Goal: Task Accomplishment & Management: Complete application form

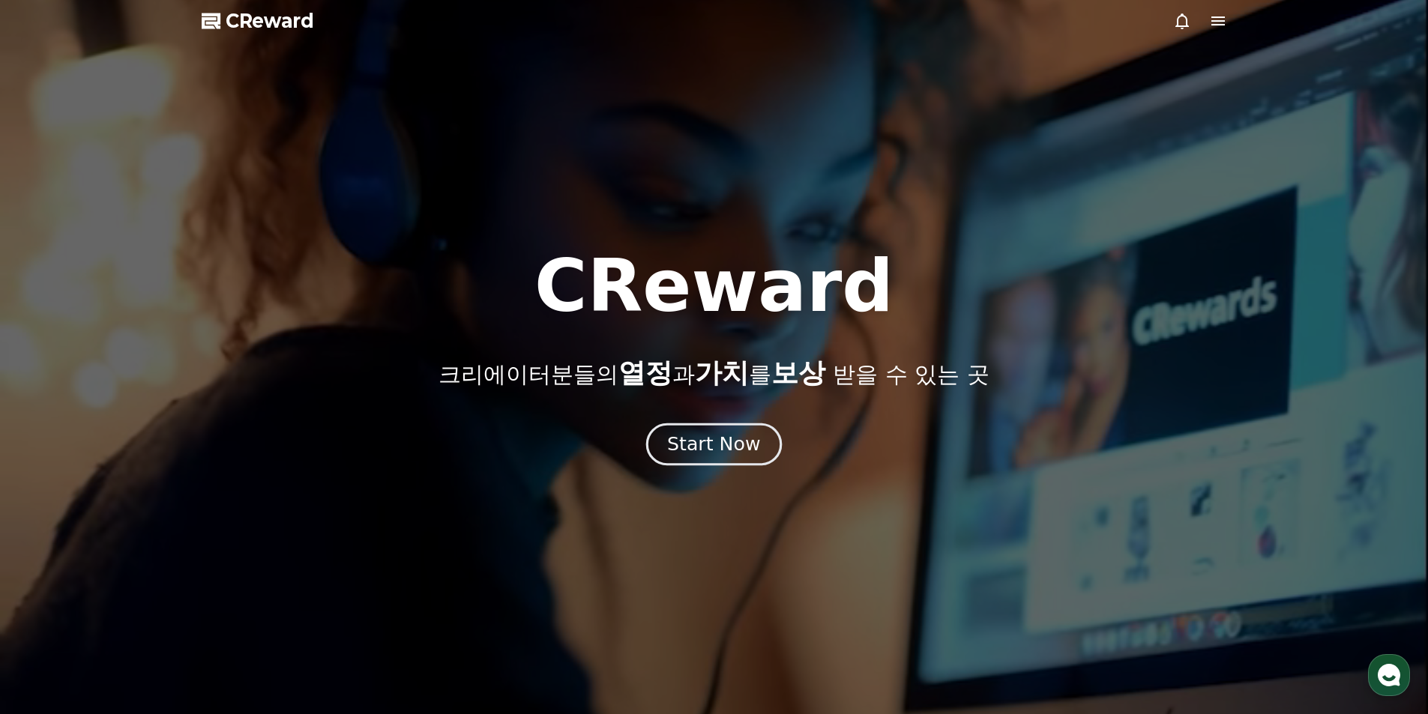
click at [743, 442] on div "Start Now" at bounding box center [713, 444] width 93 height 25
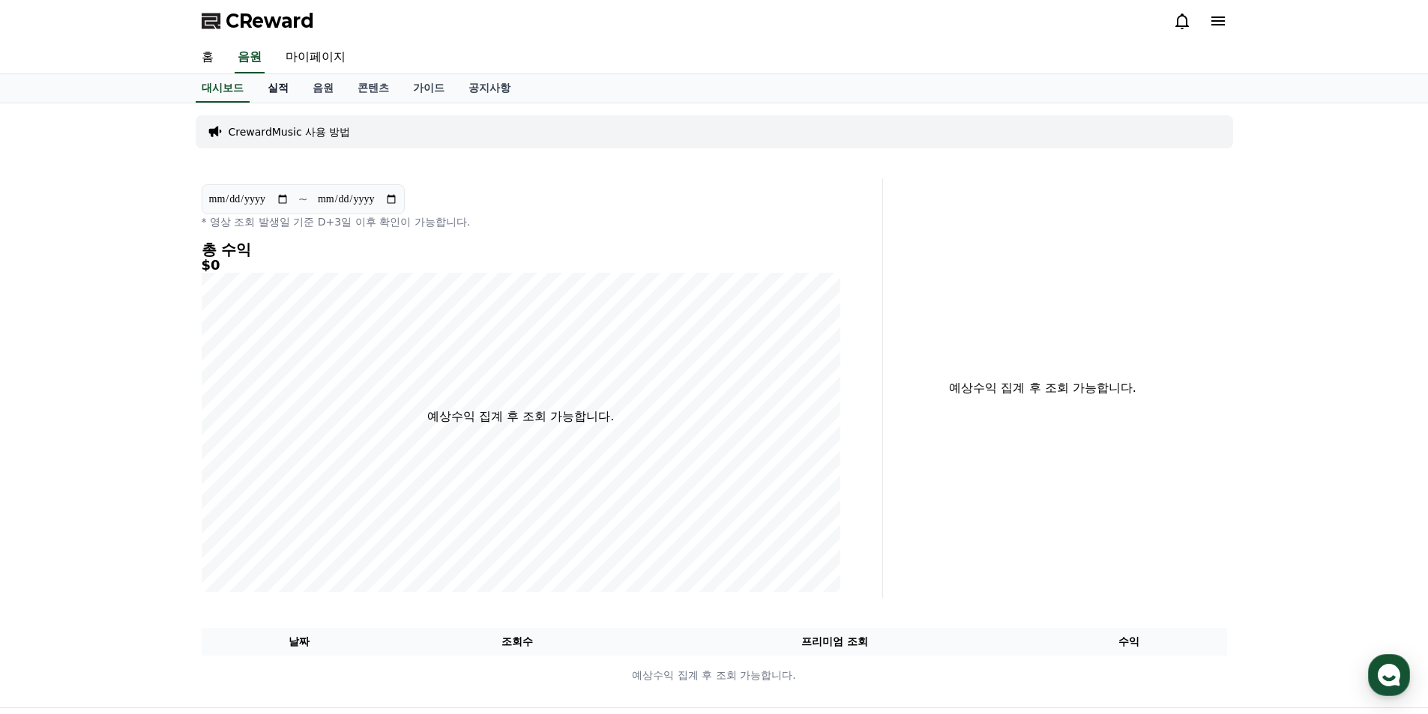
click at [256, 90] on link "실적" at bounding box center [278, 88] width 45 height 28
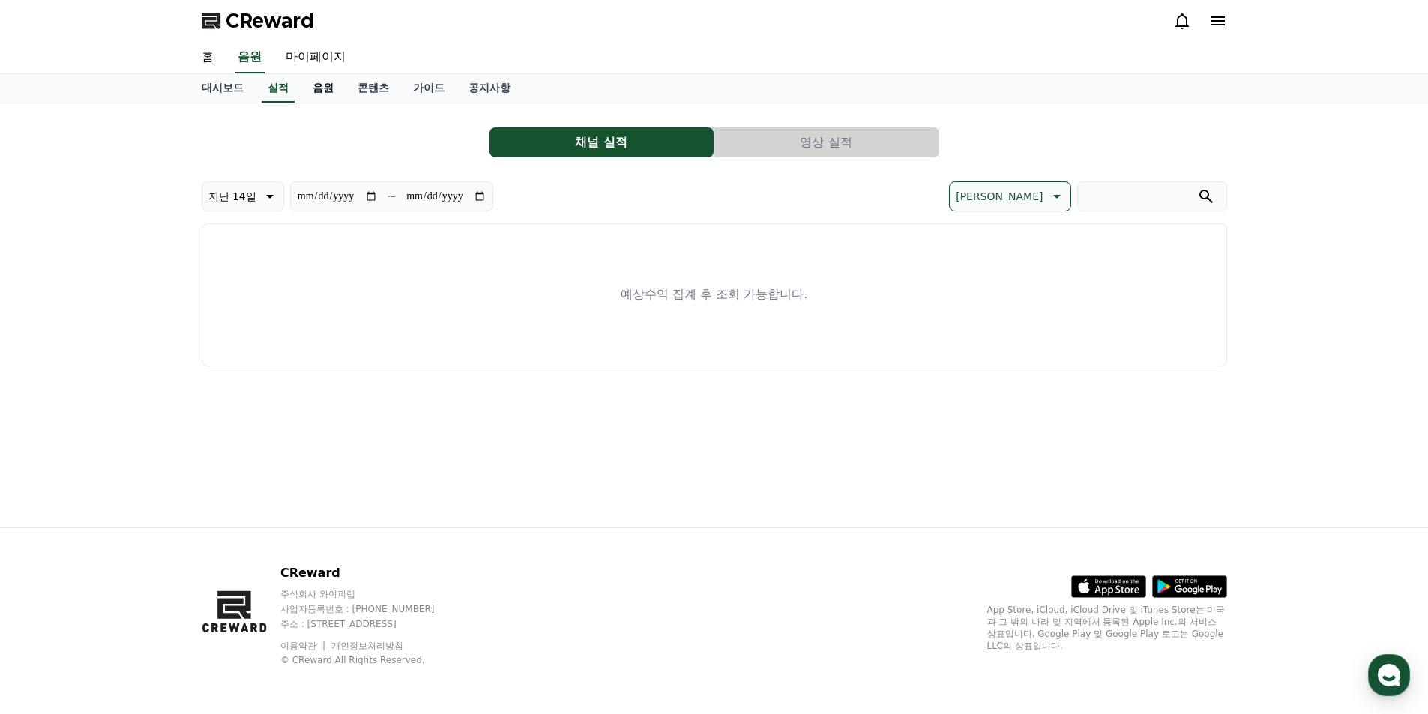
click at [316, 90] on link "음원" at bounding box center [322, 88] width 45 height 28
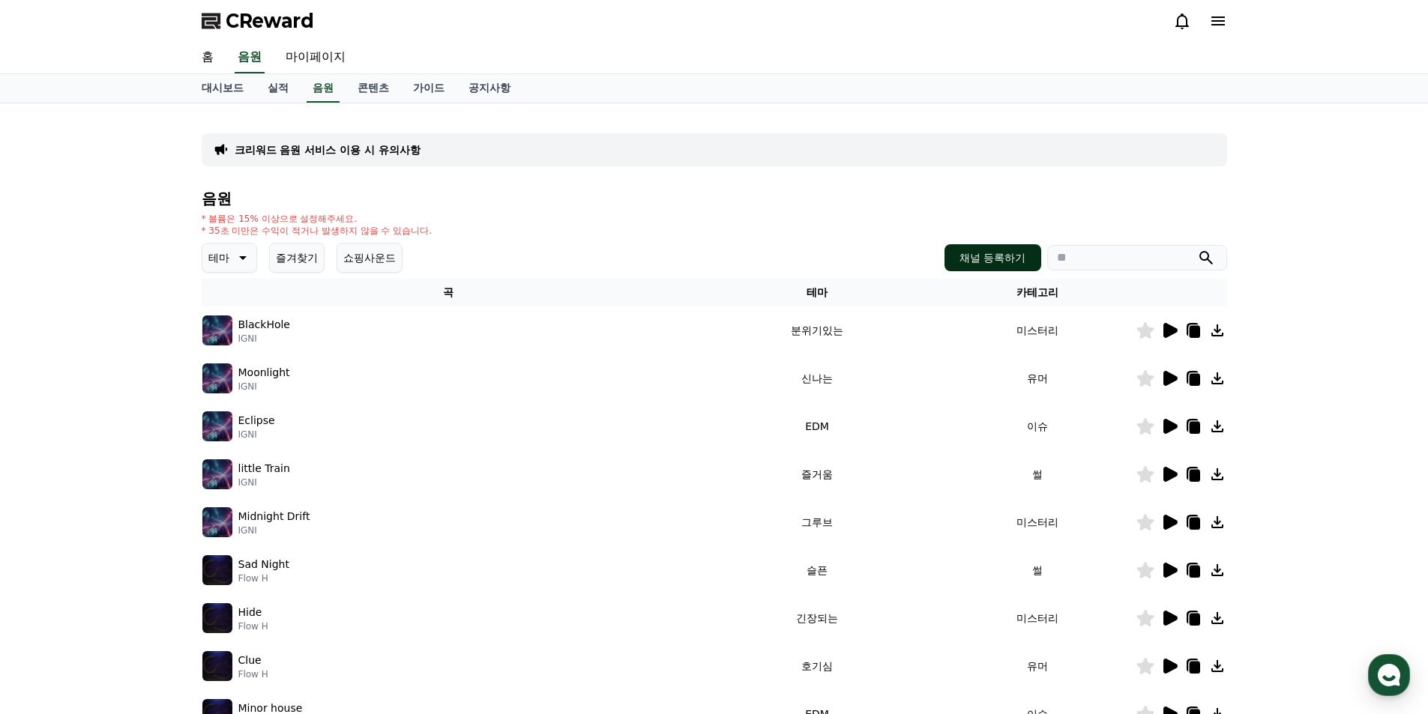
click at [971, 254] on button "채널 등록하기" at bounding box center [992, 257] width 96 height 27
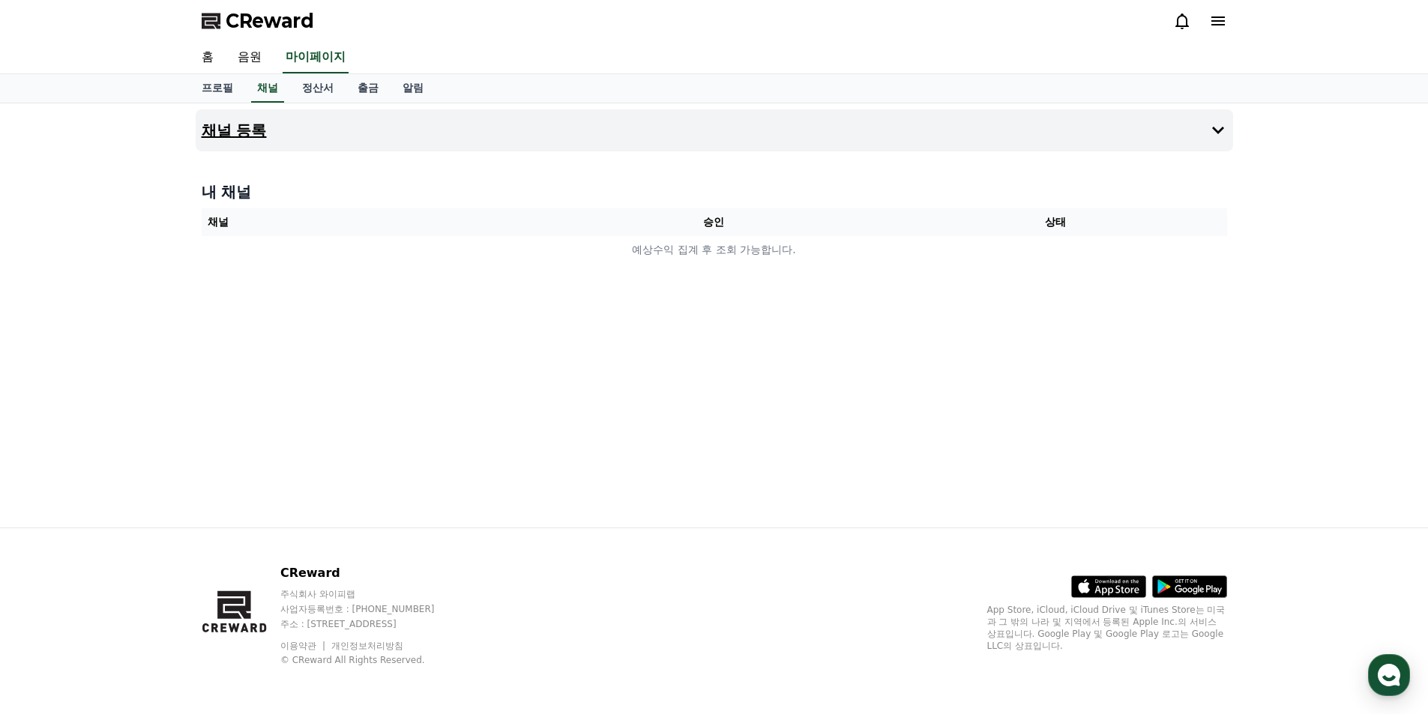
click at [1221, 139] on icon at bounding box center [1218, 130] width 18 height 18
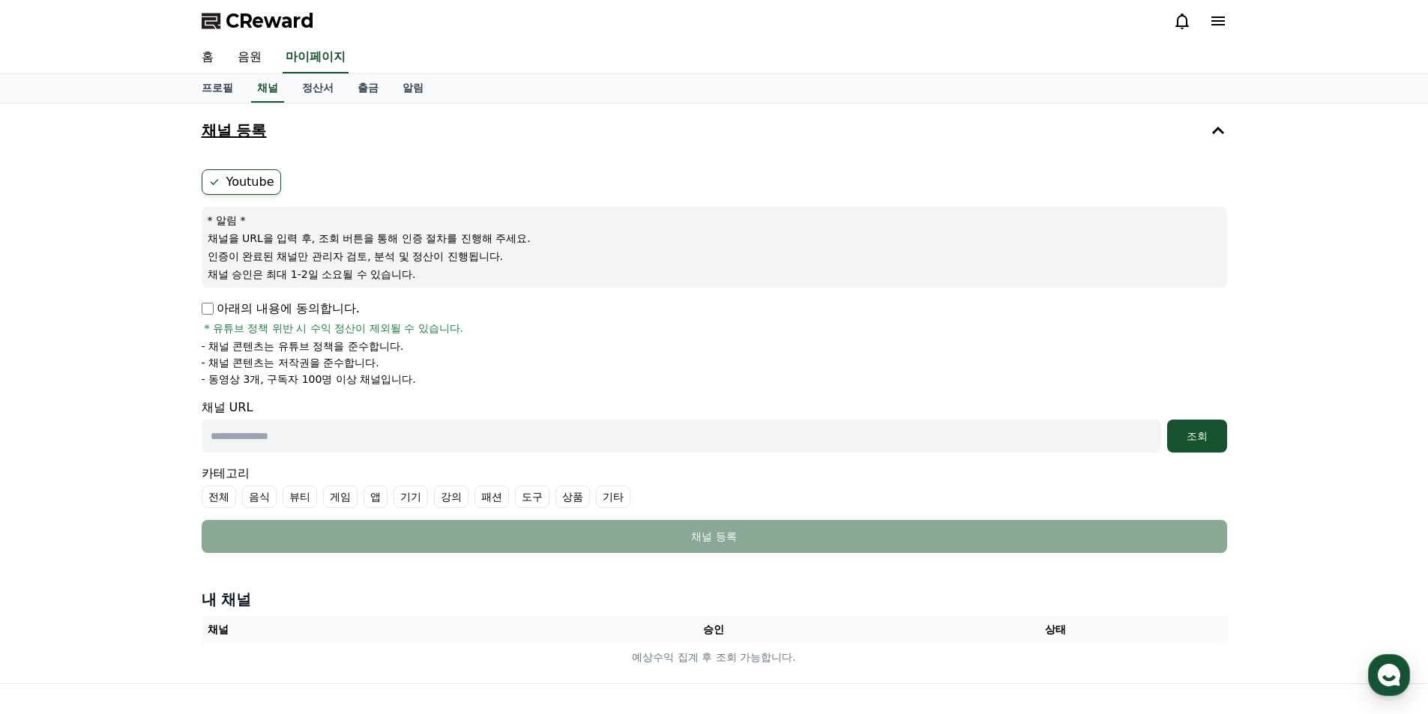
click at [713, 440] on input "text" at bounding box center [681, 436] width 959 height 33
click at [286, 436] on input "text" at bounding box center [681, 436] width 959 height 33
paste input "**********"
type input "**********"
click at [1194, 441] on div "조회" at bounding box center [1197, 436] width 48 height 15
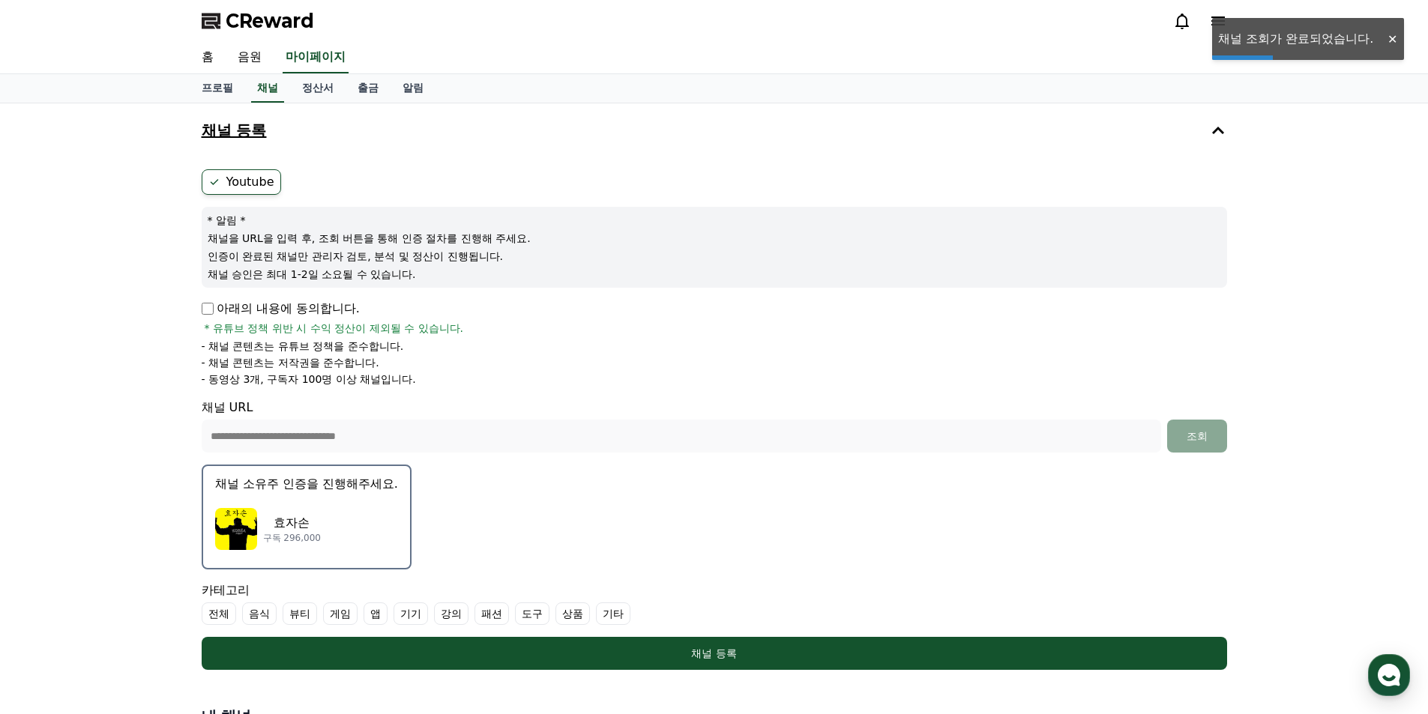
click at [242, 535] on img "button" at bounding box center [236, 529] width 42 height 42
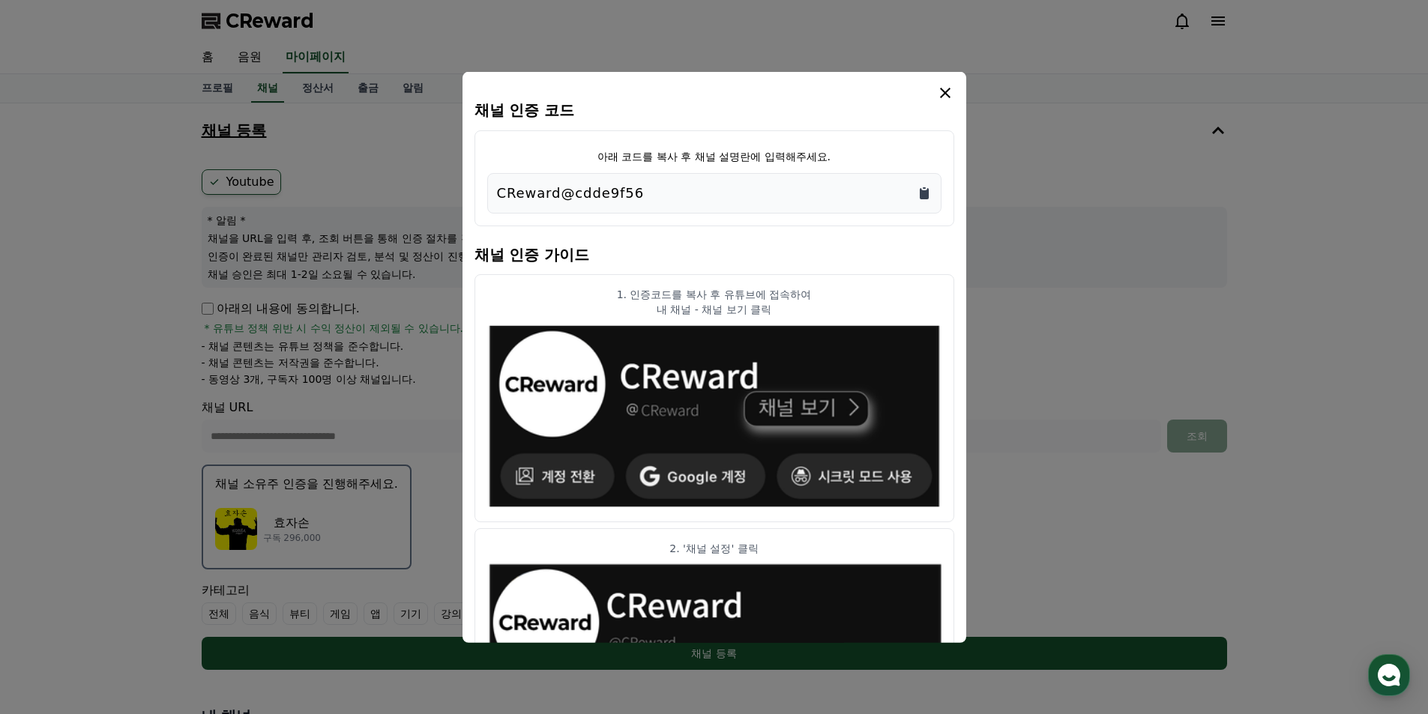
click at [928, 193] on icon "Copy to clipboard" at bounding box center [923, 192] width 15 height 15
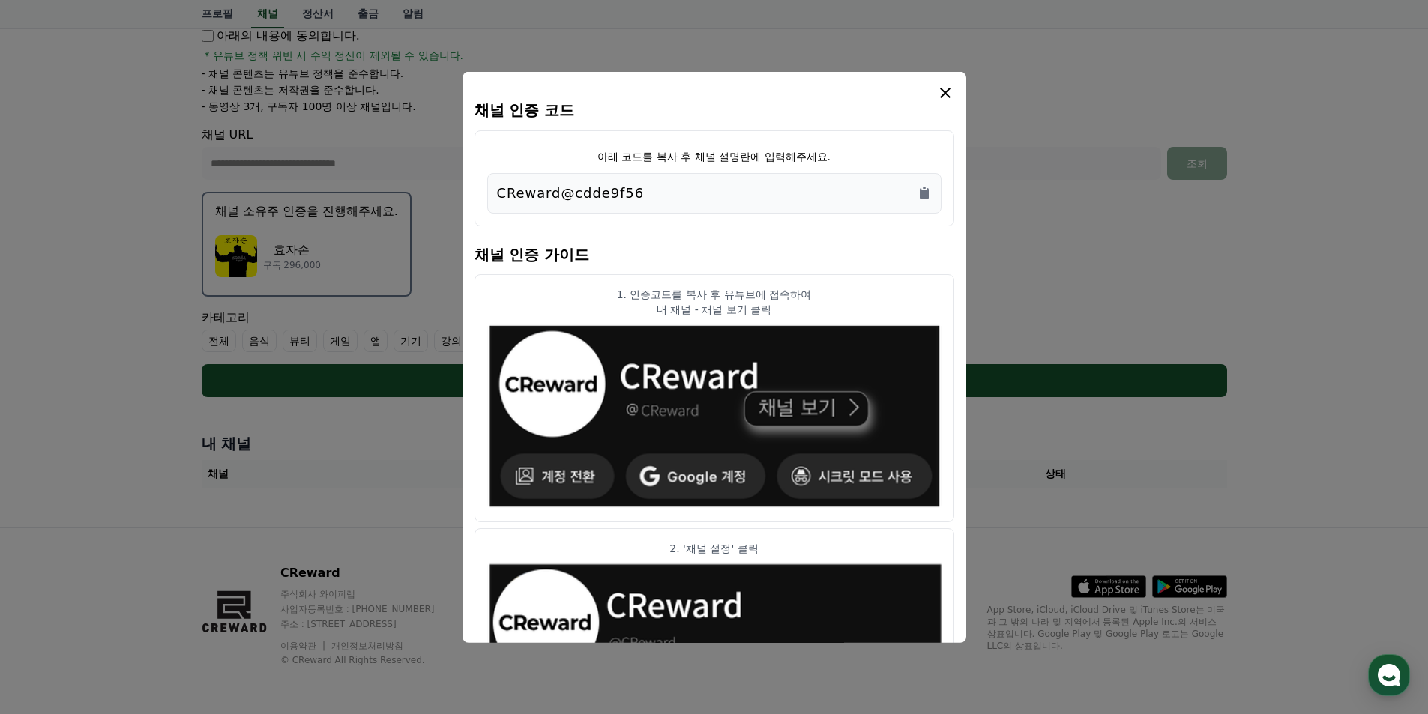
click at [952, 88] on icon "modal" at bounding box center [945, 92] width 18 height 18
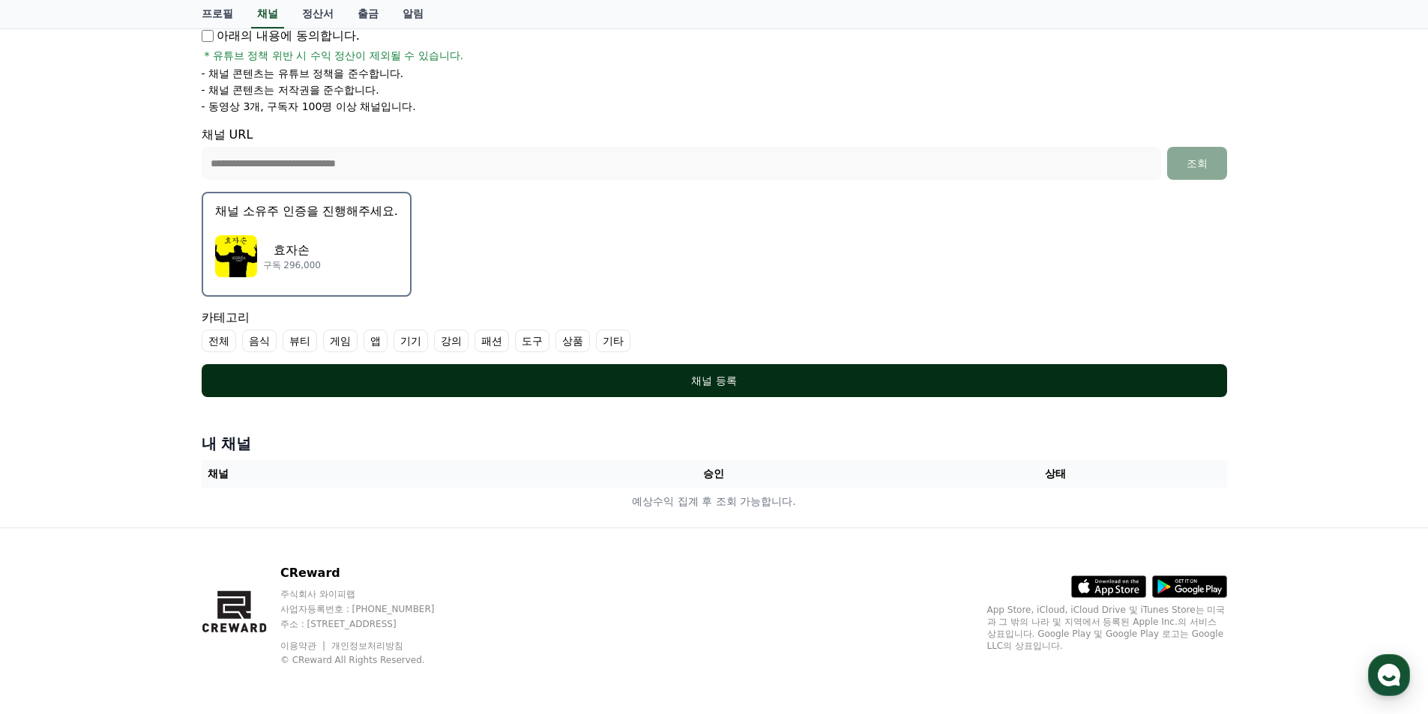
click at [714, 384] on div "채널 등록" at bounding box center [714, 380] width 965 height 15
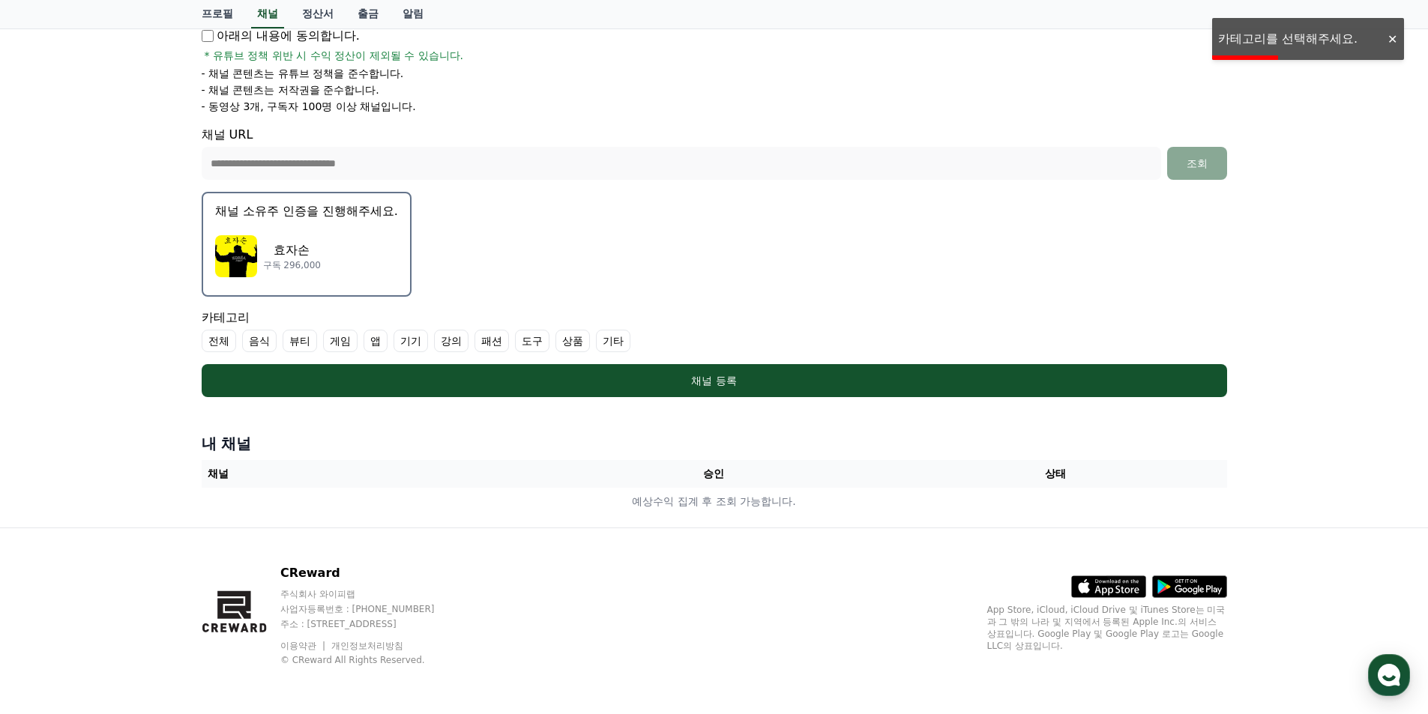
click at [607, 345] on label "기타" at bounding box center [613, 341] width 34 height 22
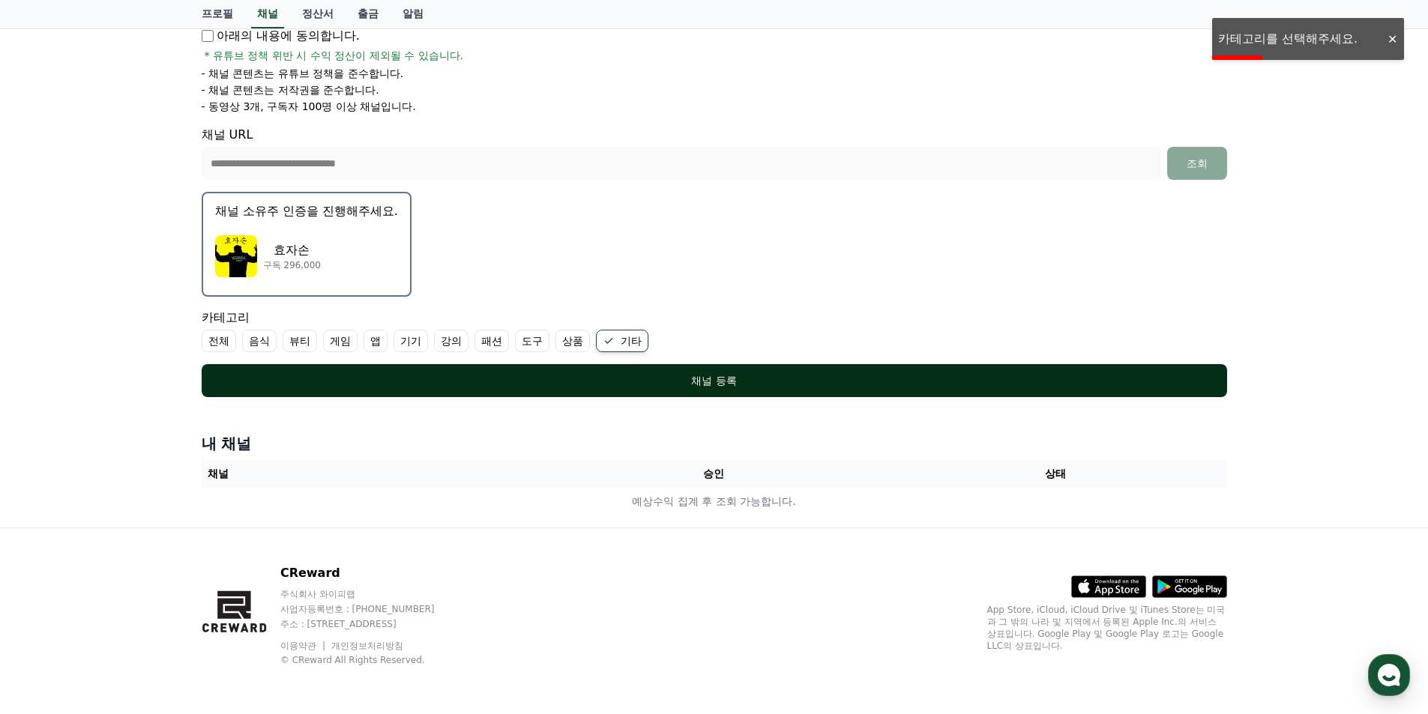
click at [654, 384] on div "채널 등록" at bounding box center [714, 380] width 965 height 15
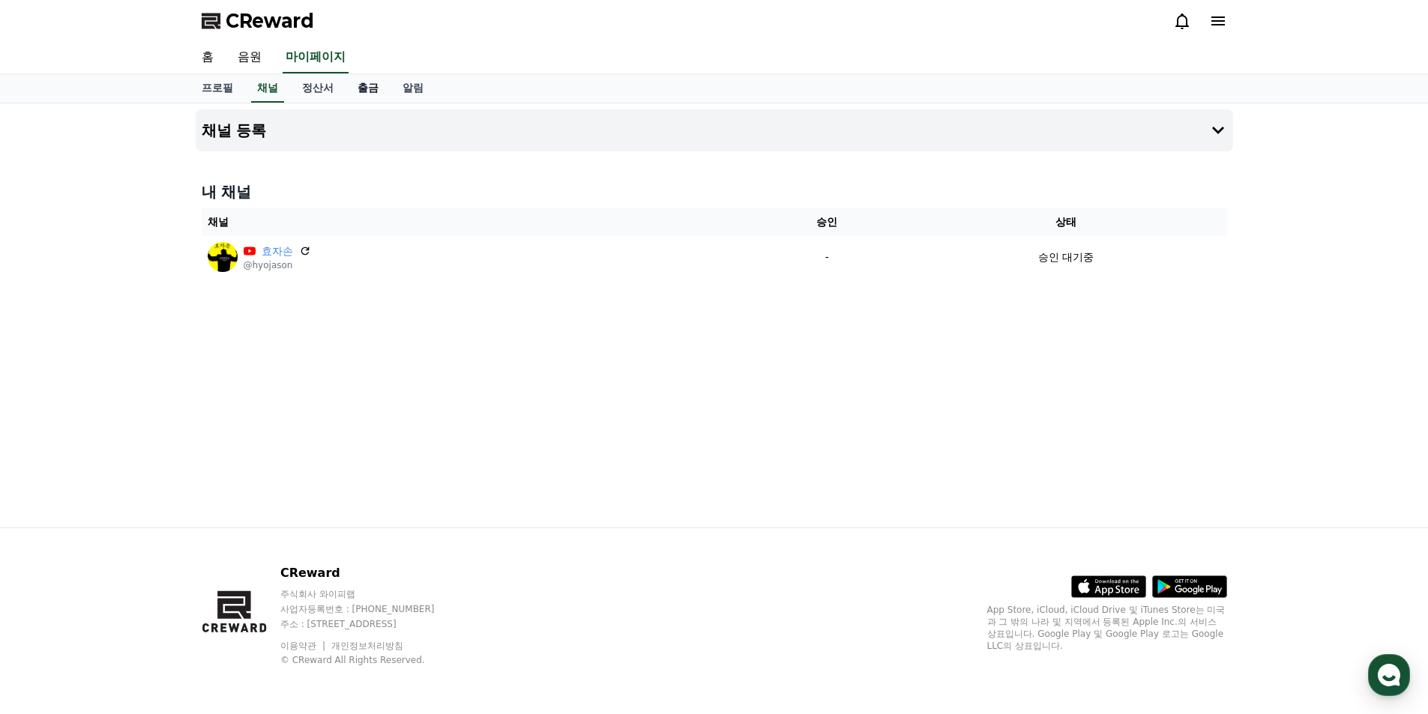
click at [360, 88] on link "출금" at bounding box center [367, 88] width 45 height 28
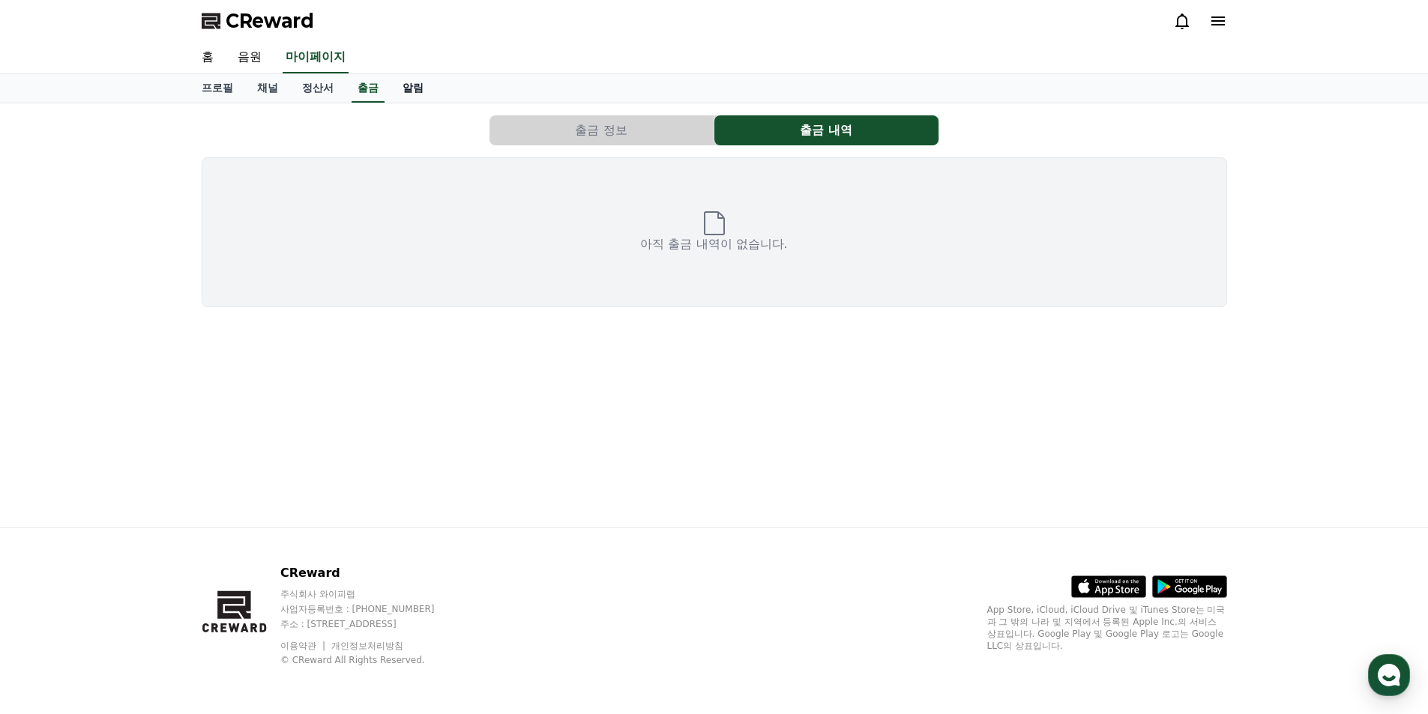
click at [424, 88] on link "알림" at bounding box center [412, 88] width 45 height 28
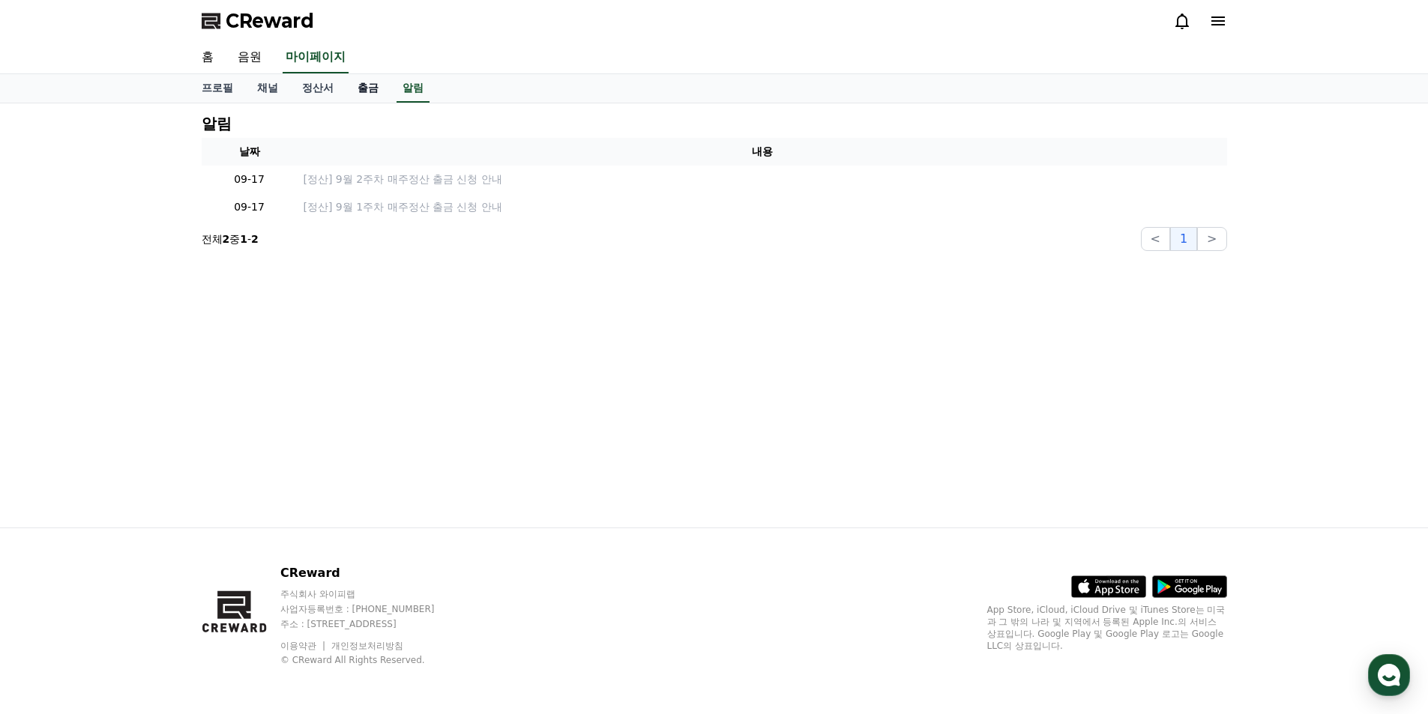
click at [378, 88] on link "출금" at bounding box center [367, 88] width 45 height 28
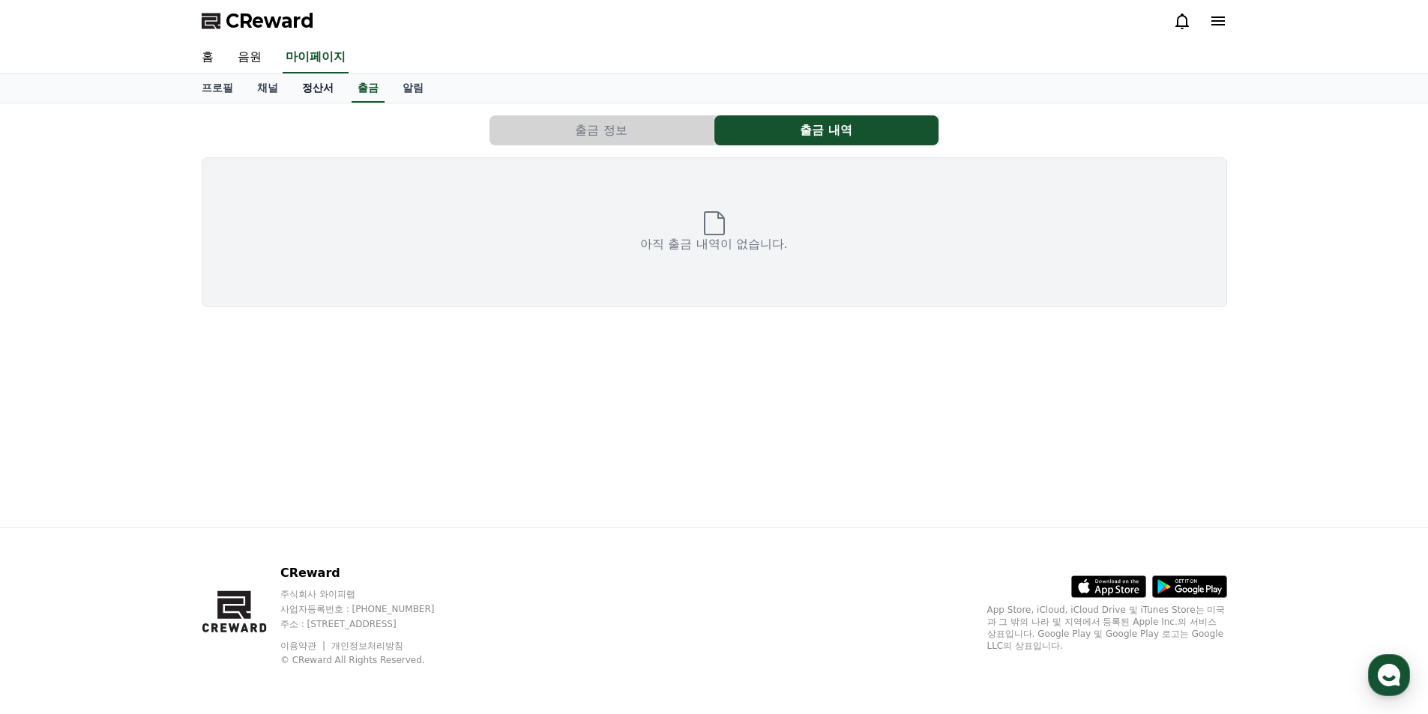
click at [300, 91] on link "정산서" at bounding box center [317, 88] width 55 height 28
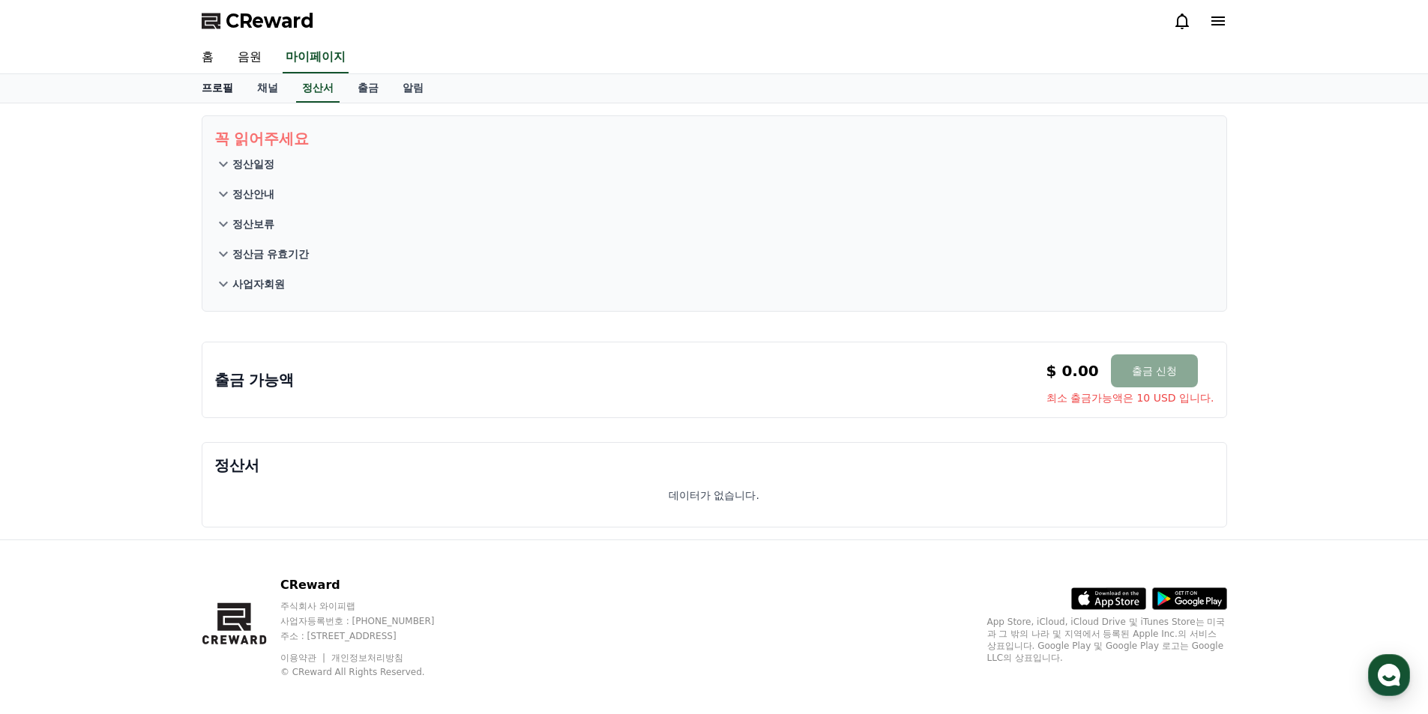
click at [241, 91] on link "프로필" at bounding box center [217, 88] width 55 height 28
select select "**********"
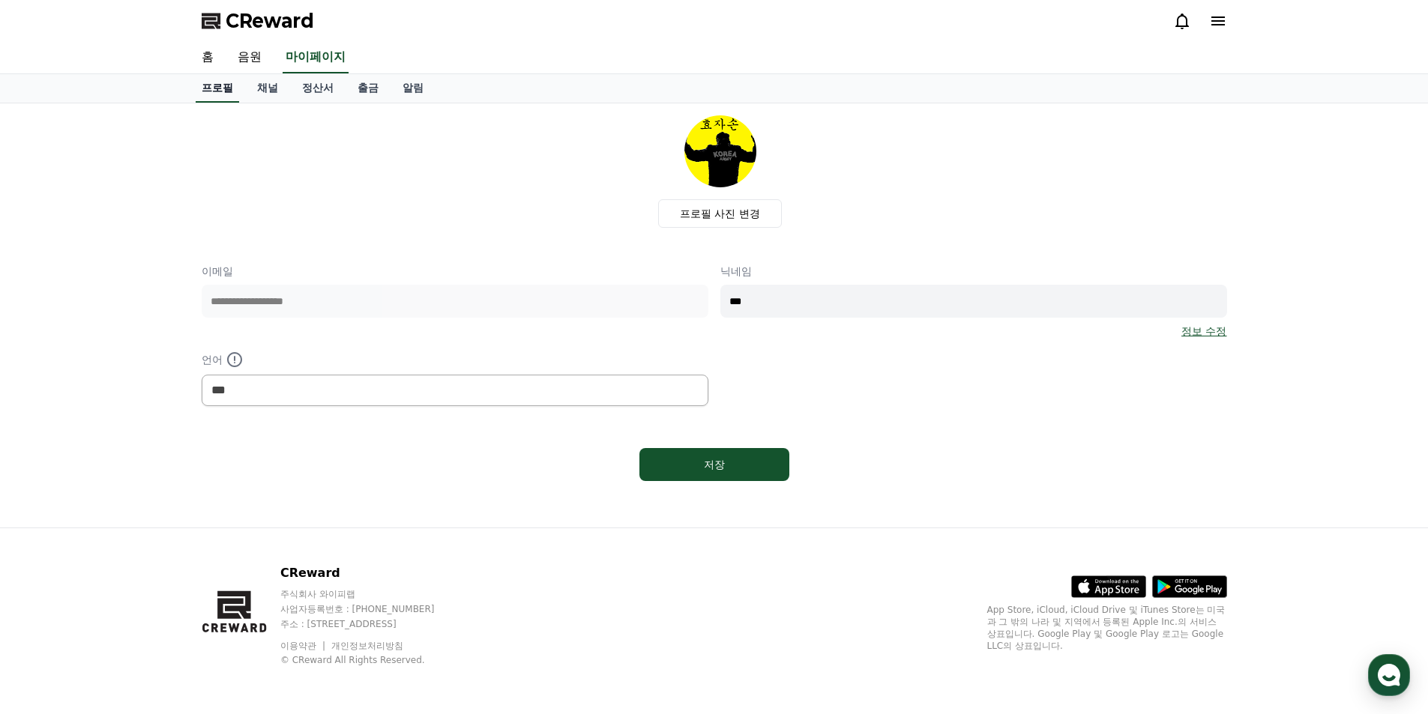
click at [218, 89] on link "프로필" at bounding box center [217, 88] width 43 height 28
click at [255, 58] on link "음원" at bounding box center [250, 57] width 48 height 31
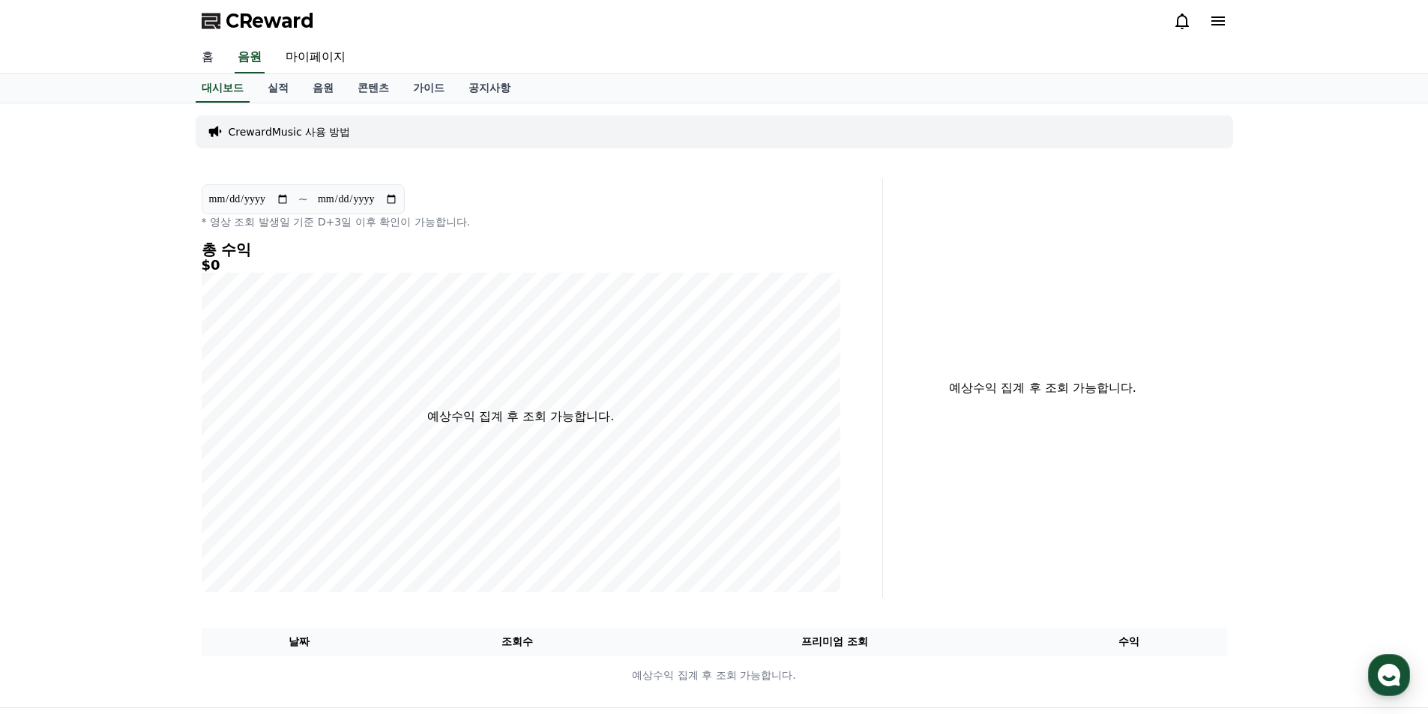
click at [212, 58] on link "홈" at bounding box center [208, 57] width 36 height 31
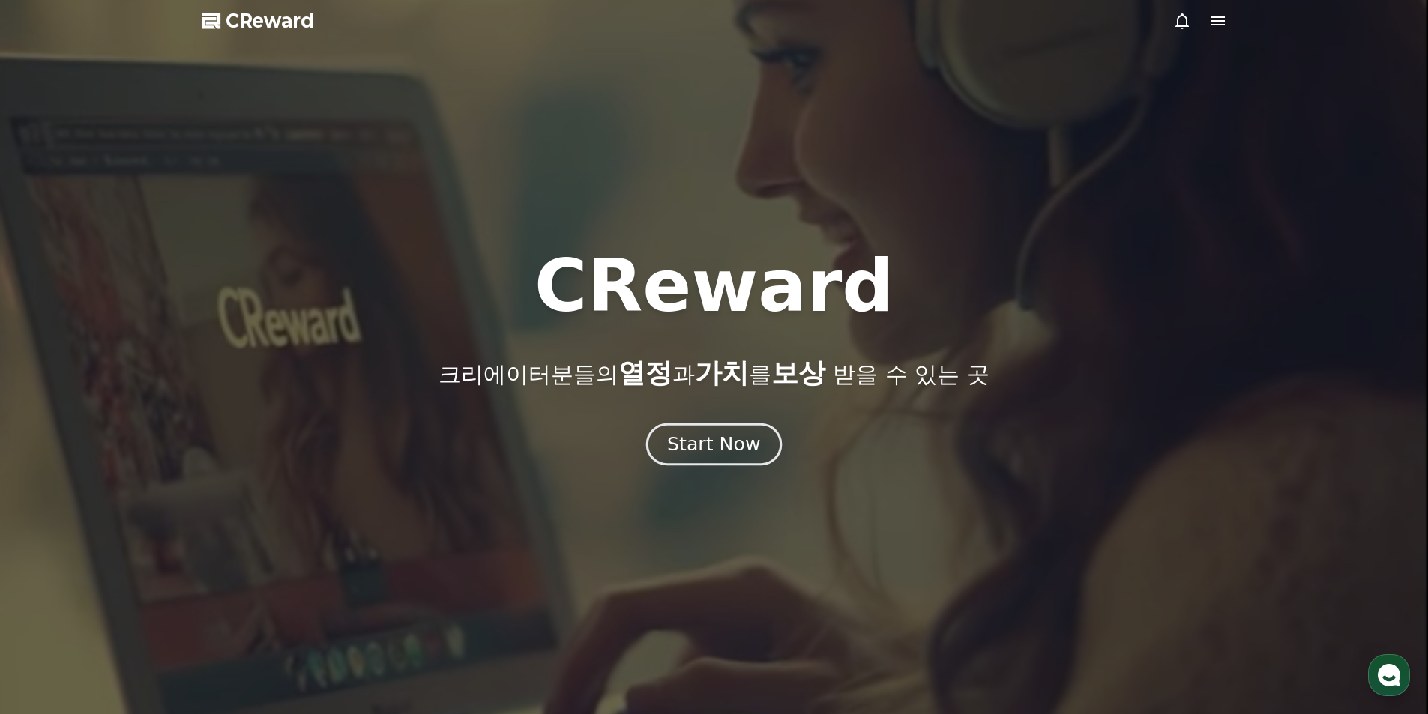
click at [721, 447] on div "Start Now" at bounding box center [713, 444] width 93 height 25
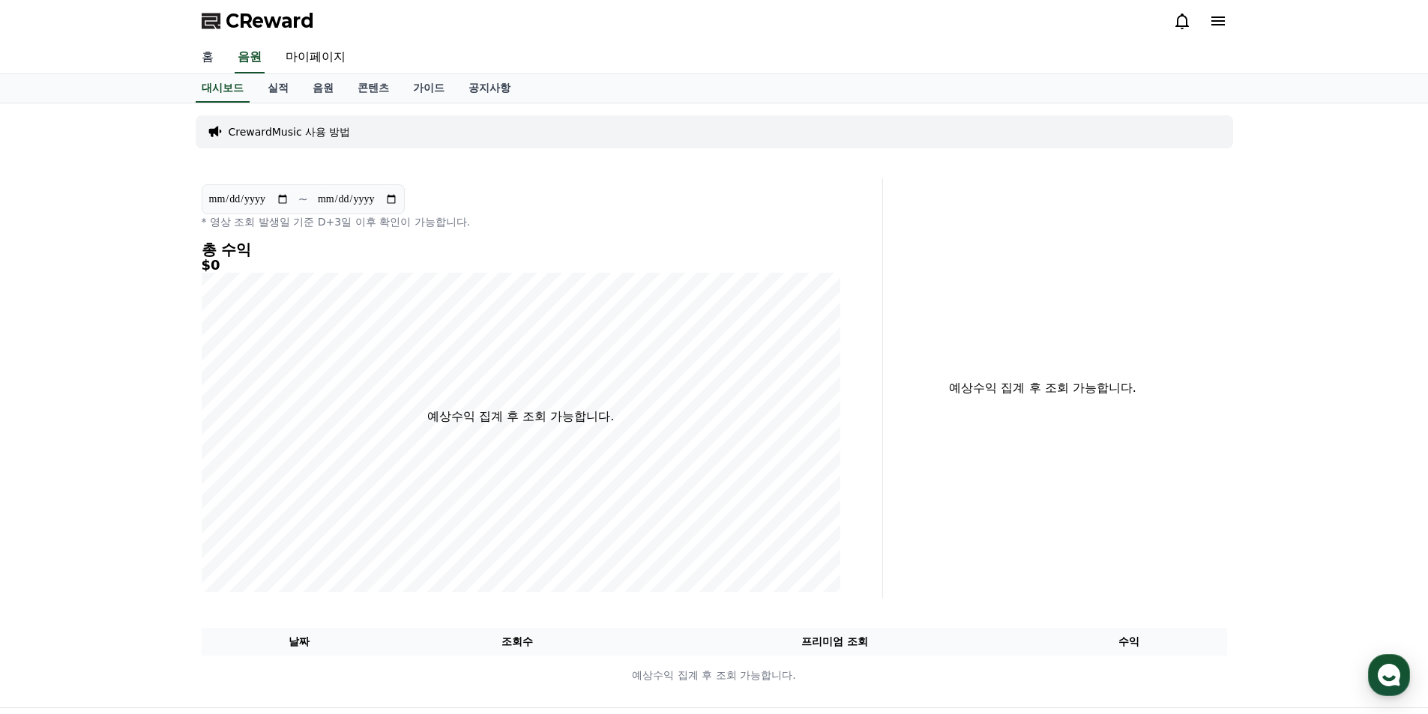
click at [214, 54] on link "홈" at bounding box center [208, 57] width 36 height 31
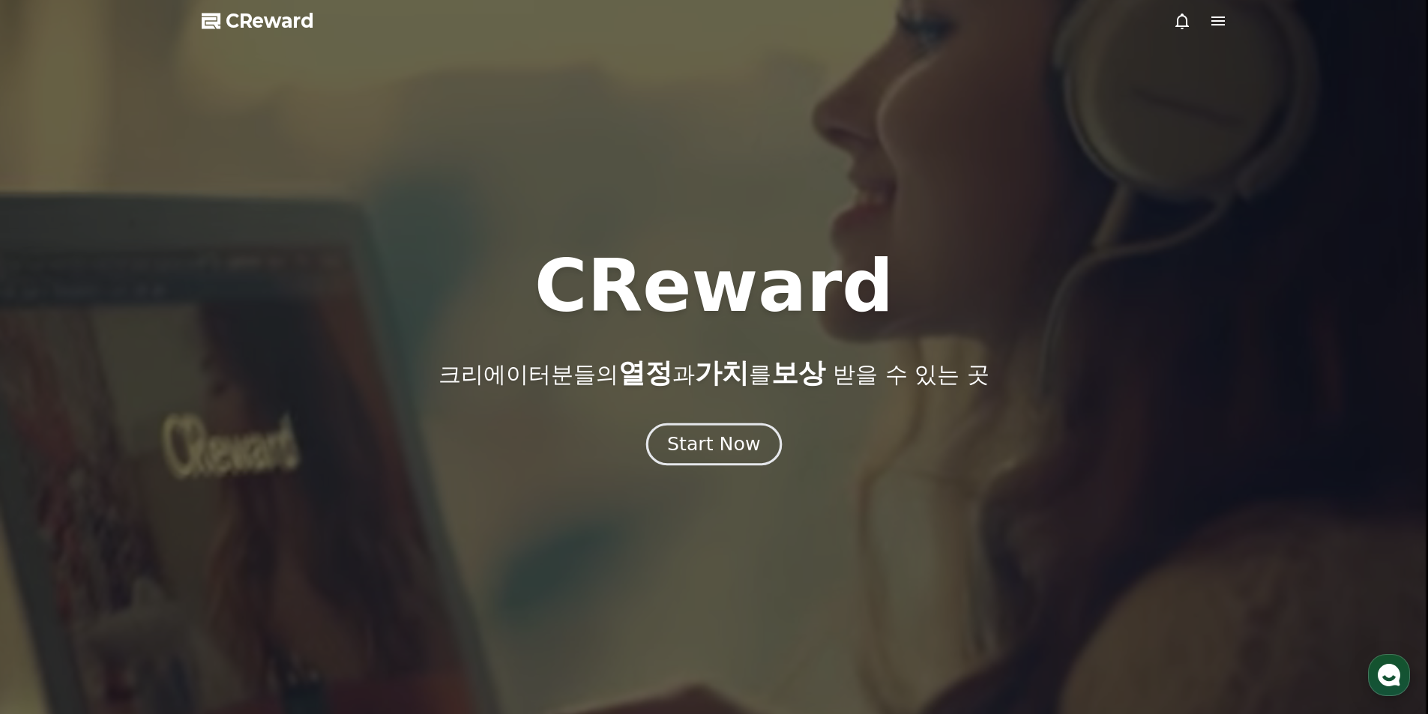
click at [716, 445] on div "Start Now" at bounding box center [713, 444] width 93 height 25
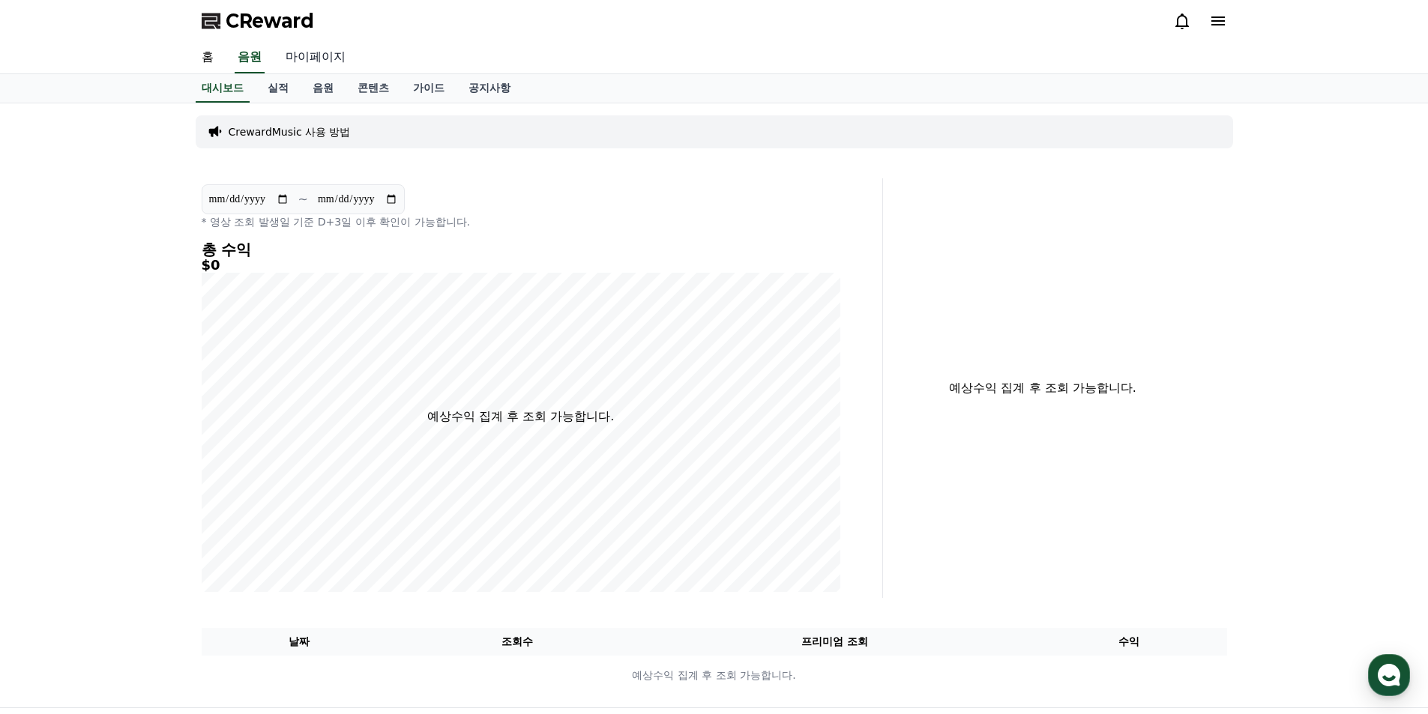
click at [318, 58] on link "마이페이지" at bounding box center [316, 57] width 84 height 31
select select "**********"
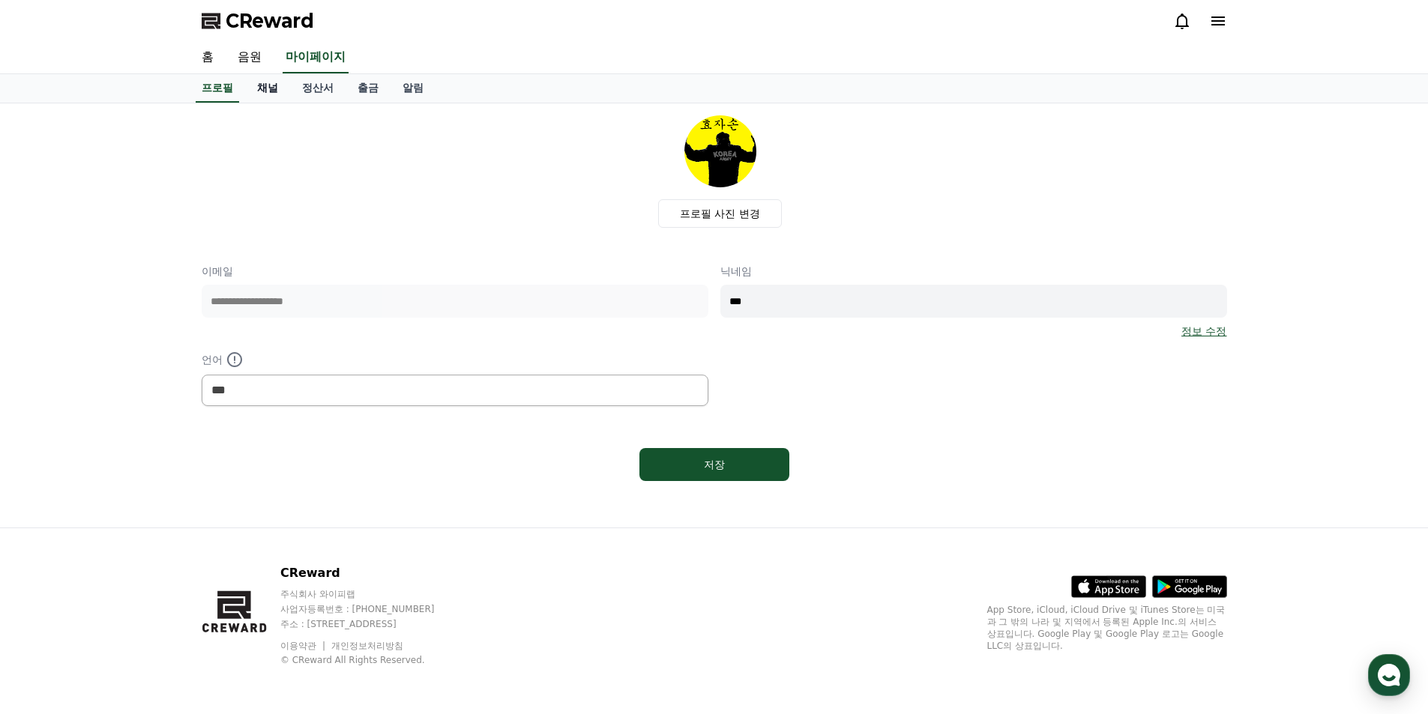
click at [276, 88] on link "채널" at bounding box center [267, 88] width 45 height 28
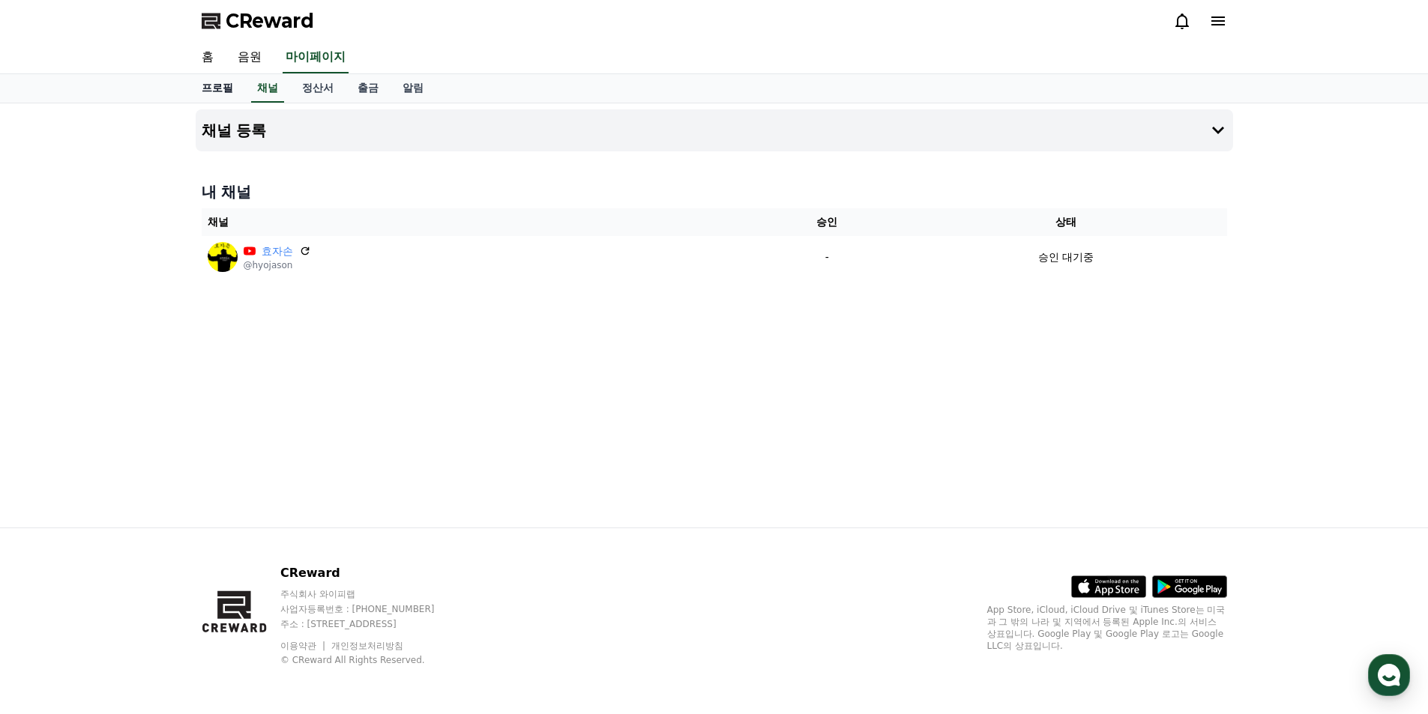
click at [223, 87] on link "프로필" at bounding box center [217, 88] width 55 height 28
select select "**********"
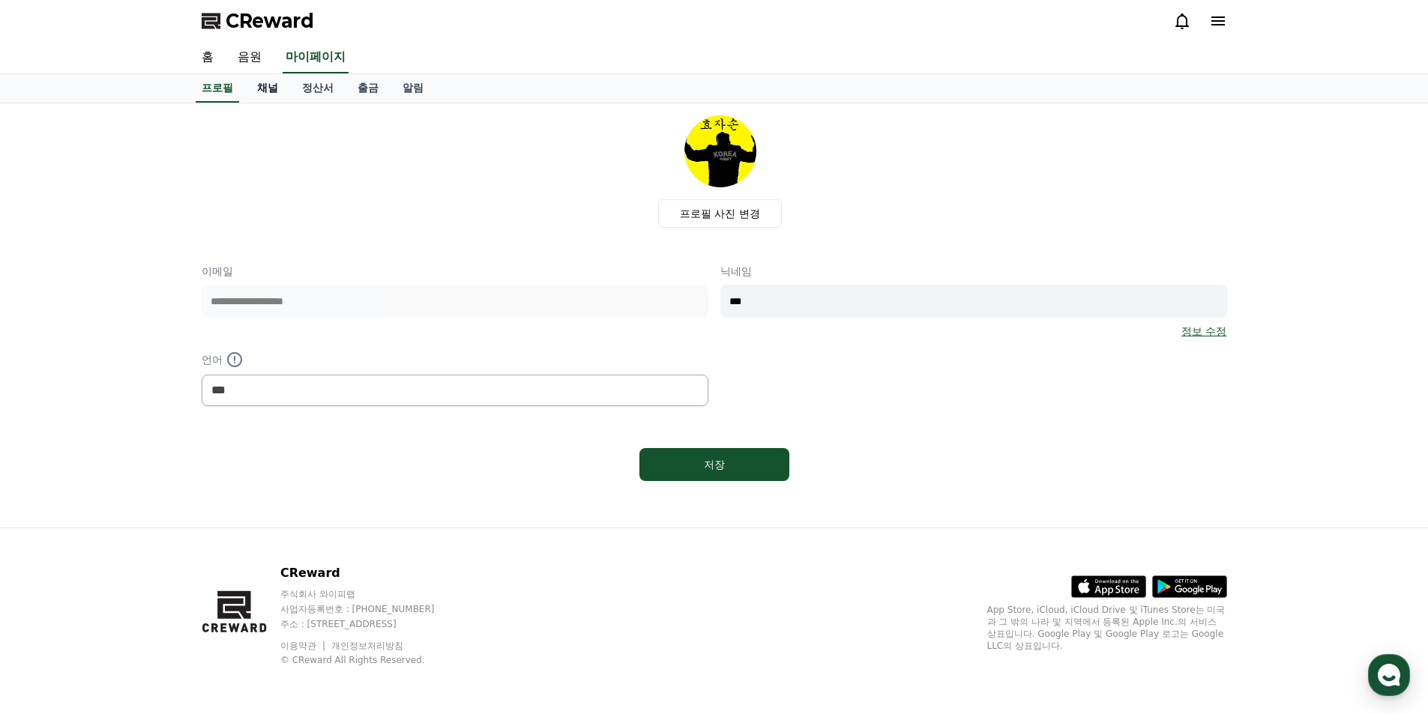
click at [268, 89] on link "채널" at bounding box center [267, 88] width 45 height 28
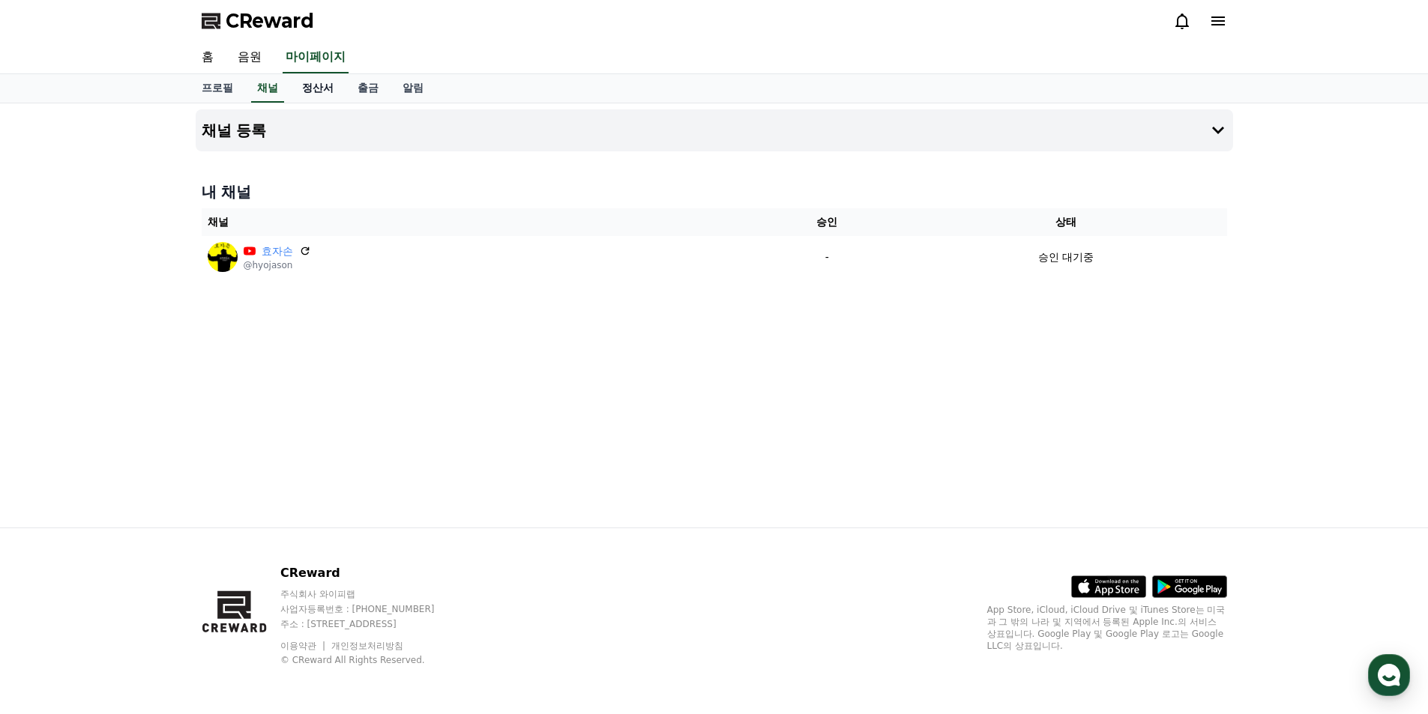
click at [309, 94] on link "정산서" at bounding box center [317, 88] width 55 height 28
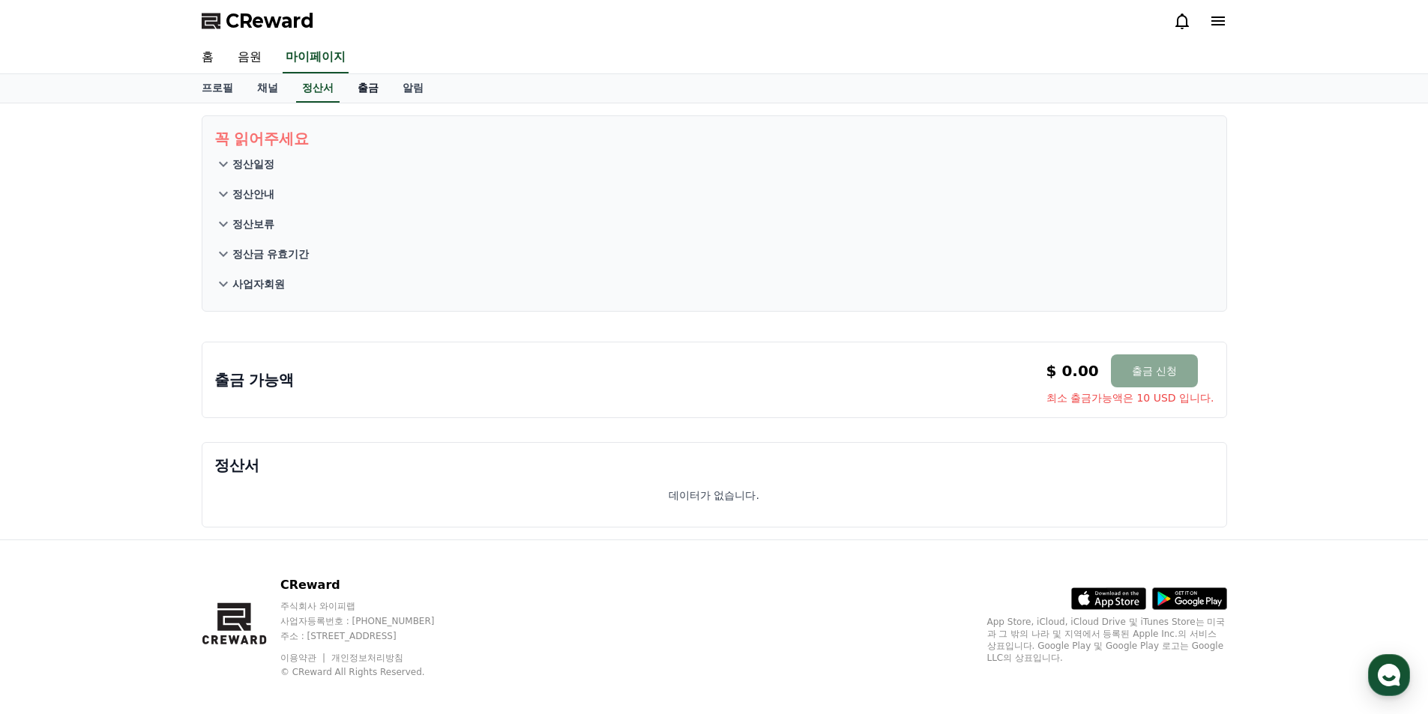
click at [371, 95] on link "출금" at bounding box center [367, 88] width 45 height 28
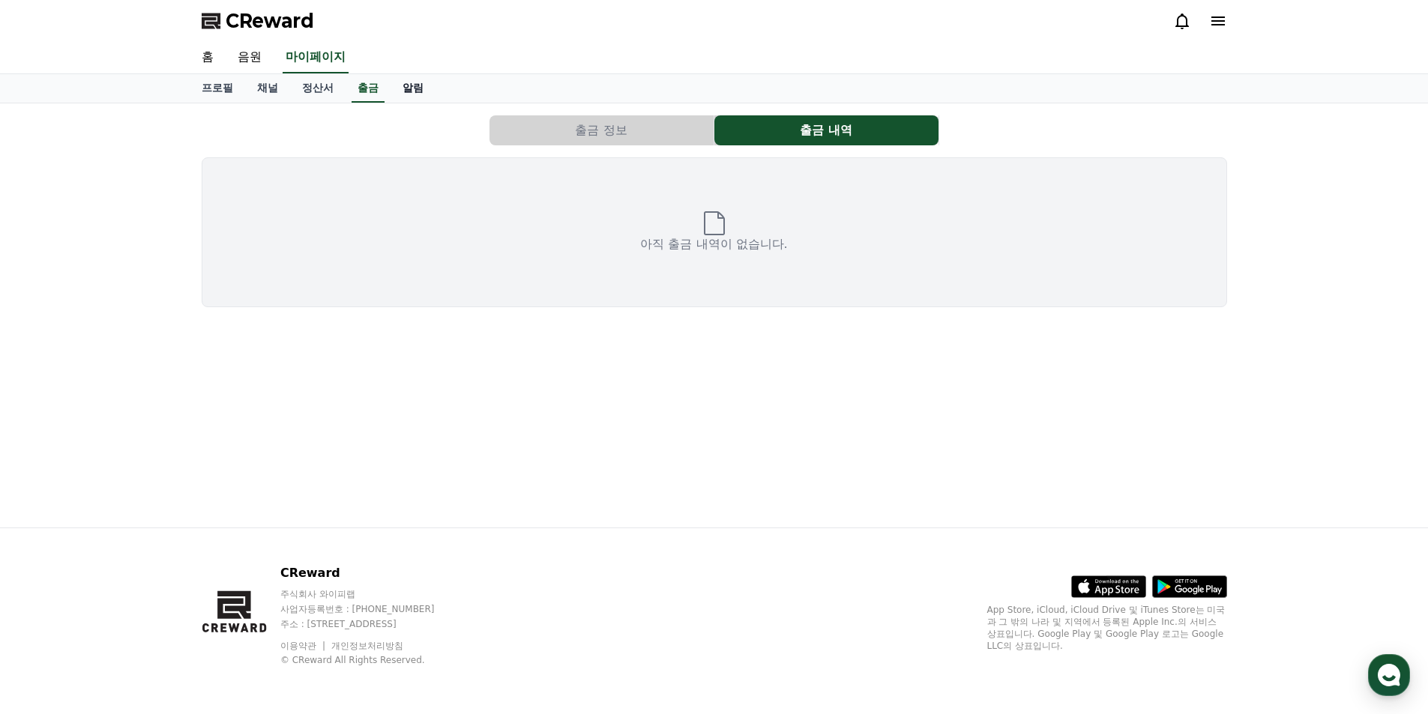
click at [406, 94] on link "알림" at bounding box center [412, 88] width 45 height 28
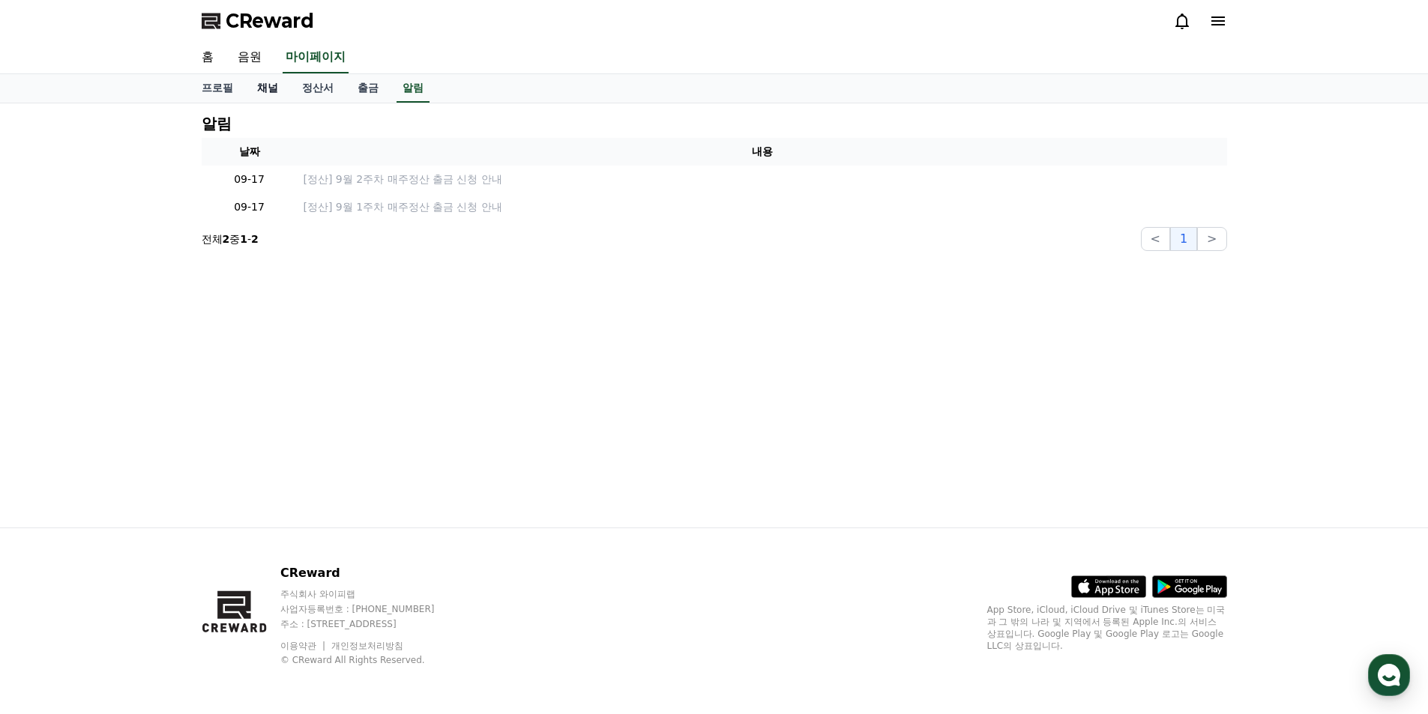
click at [263, 92] on link "채널" at bounding box center [267, 88] width 45 height 28
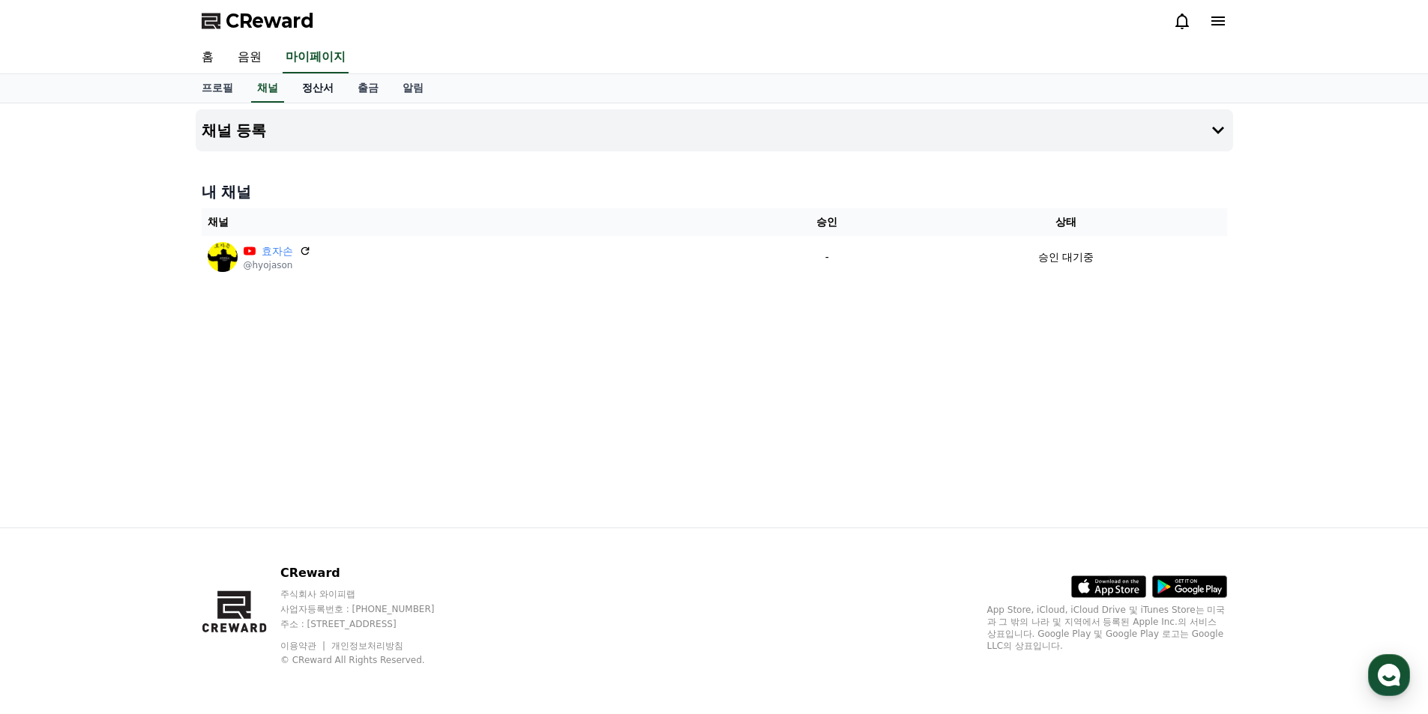
click at [309, 91] on link "정산서" at bounding box center [317, 88] width 55 height 28
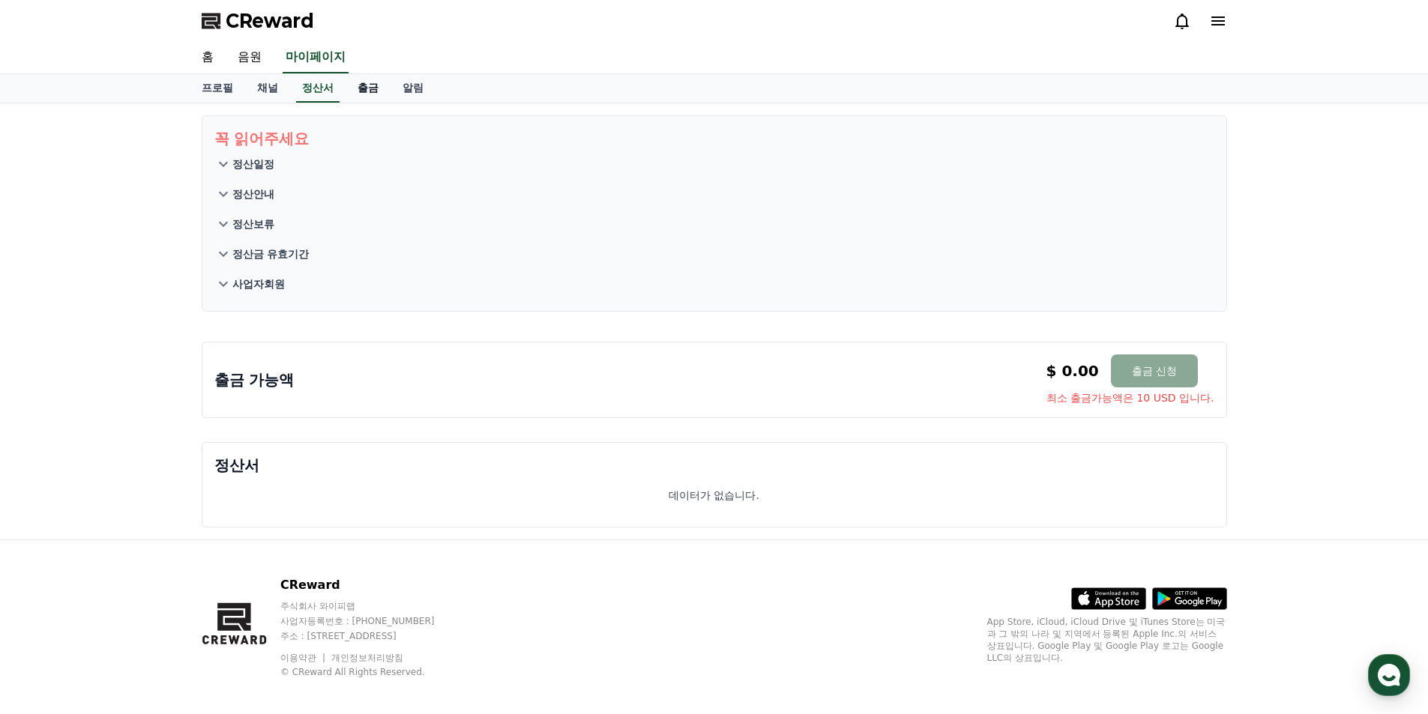
click at [363, 91] on link "출금" at bounding box center [367, 88] width 45 height 28
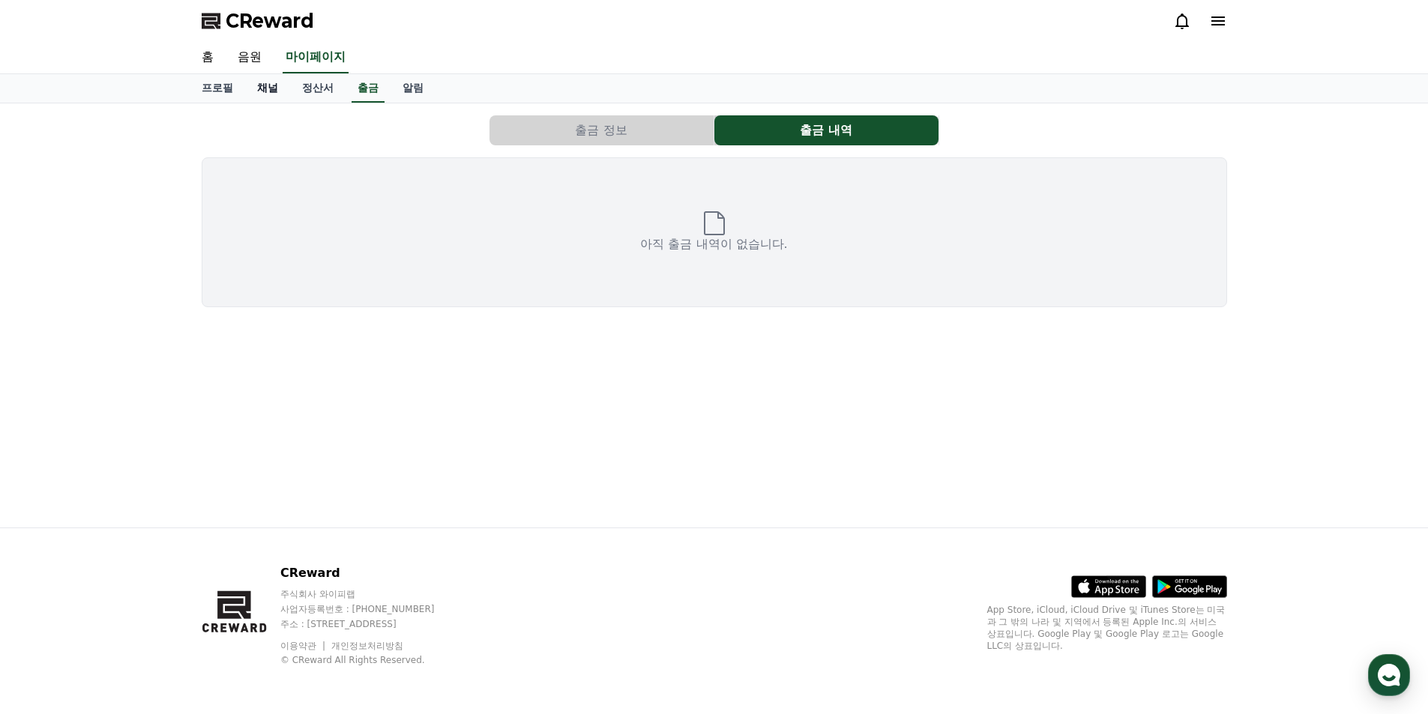
click at [268, 89] on link "채널" at bounding box center [267, 88] width 45 height 28
